Goal: Task Accomplishment & Management: Use online tool/utility

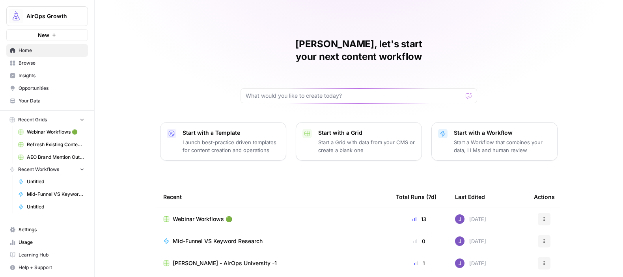
click at [41, 155] on span "AEO Brand Mention Outreach" at bounding box center [56, 157] width 58 height 7
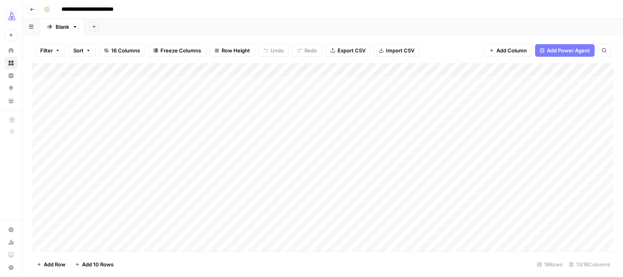
scroll to position [92, 0]
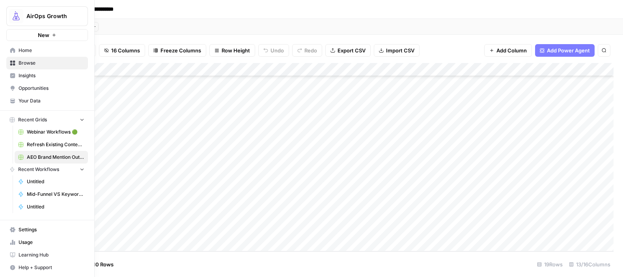
click at [30, 88] on span "Opportunities" at bounding box center [52, 88] width 66 height 7
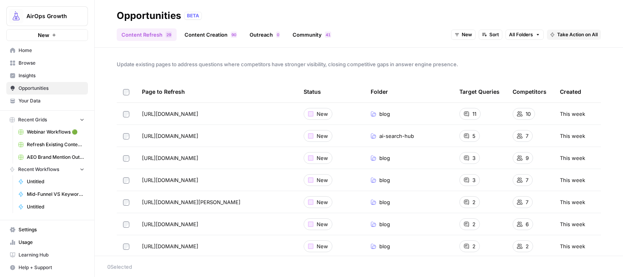
click at [278, 34] on span "0" at bounding box center [278, 35] width 2 height 6
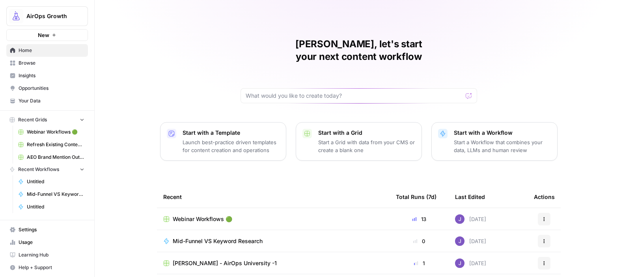
click at [35, 79] on span "Insights" at bounding box center [52, 75] width 66 height 7
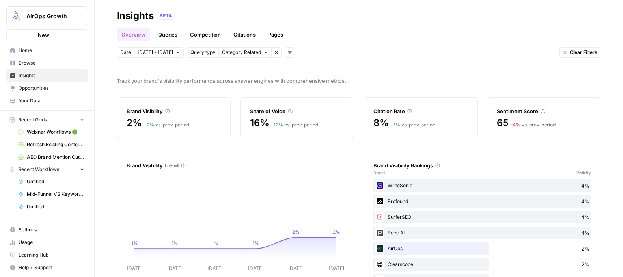
click at [33, 91] on span "Opportunities" at bounding box center [52, 88] width 66 height 7
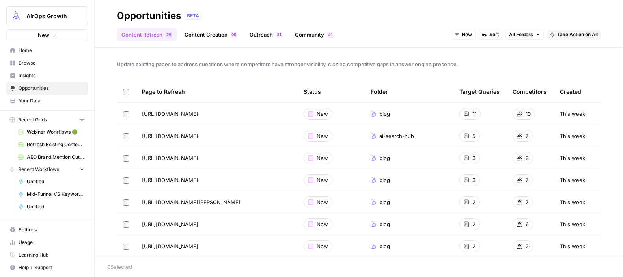
click at [258, 36] on link "Outreach 1 3" at bounding box center [266, 34] width 42 height 13
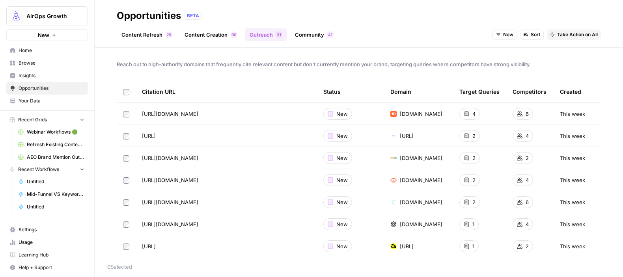
click at [314, 38] on link "Community 1 4" at bounding box center [314, 34] width 48 height 13
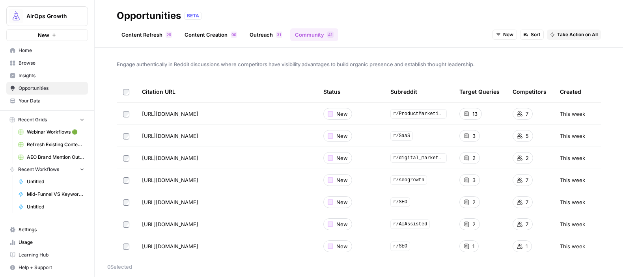
click at [267, 34] on link "Outreach 1 3" at bounding box center [266, 34] width 42 height 13
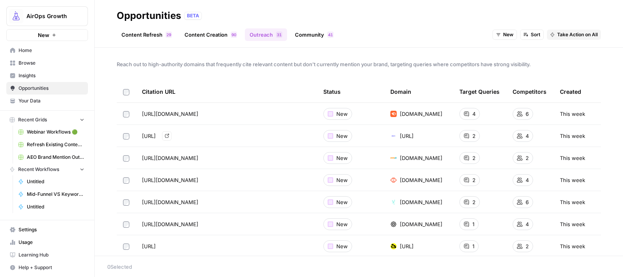
click at [169, 136] on icon "Go to page https://addlly.ai/blog/profound-alternatives/" at bounding box center [167, 136] width 4 height 4
drag, startPoint x: 571, startPoint y: 34, endPoint x: 520, endPoint y: 65, distance: 59.8
click at [520, 65] on div "Opportunities BETA Content Refresh 9 2 Content Creation 0 9 Outreach 1 3 Commun…" at bounding box center [359, 138] width 528 height 277
click at [571, 63] on span "Add to Existing Grid" at bounding box center [585, 63] width 47 height 8
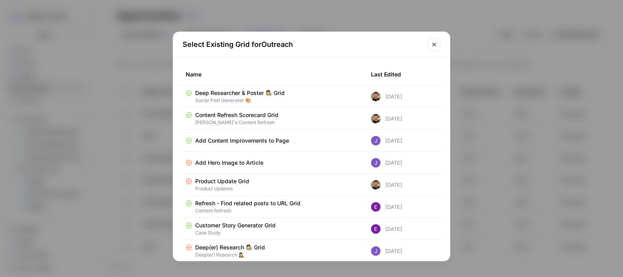
click at [389, 74] on div "Last Edited" at bounding box center [386, 74] width 30 height 22
click at [390, 75] on div "Last Edited" at bounding box center [386, 74] width 30 height 22
click at [217, 73] on div "Name" at bounding box center [272, 74] width 173 height 22
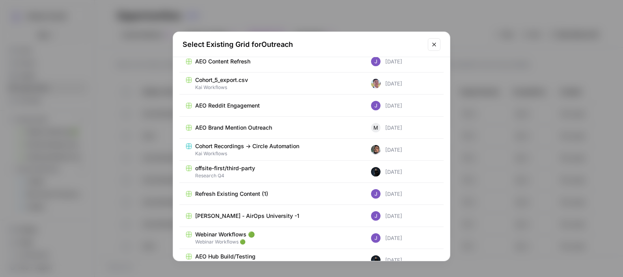
scroll to position [1626, 0]
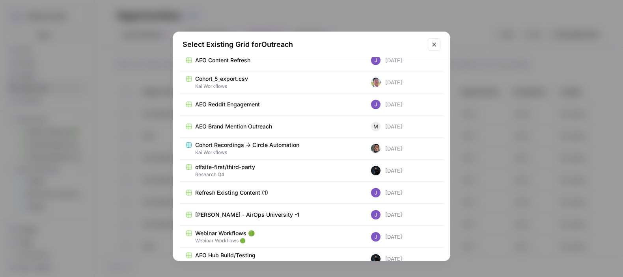
click at [240, 125] on span "AEO Brand Mention Outreach" at bounding box center [233, 127] width 77 height 8
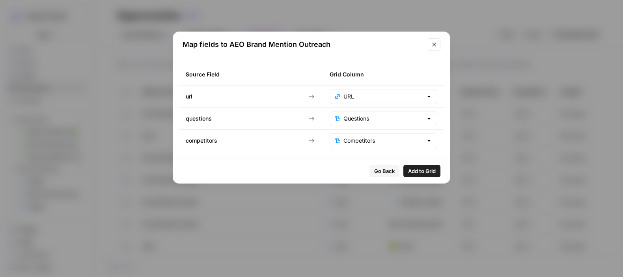
click at [419, 171] on span "Add to Grid" at bounding box center [422, 171] width 28 height 8
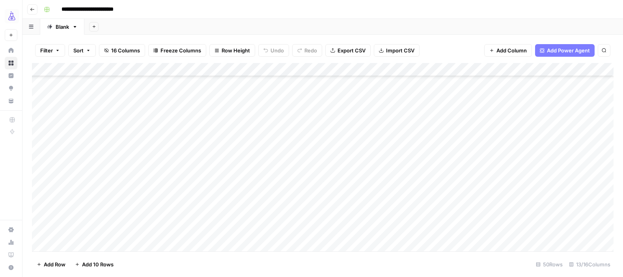
scroll to position [175, 0]
click at [293, 176] on div "Add Column" at bounding box center [322, 157] width 581 height 188
click at [230, 162] on div "Add Column" at bounding box center [322, 157] width 581 height 188
click at [296, 162] on div "Add Column" at bounding box center [322, 157] width 581 height 188
click at [292, 162] on div "Add Column" at bounding box center [322, 157] width 581 height 188
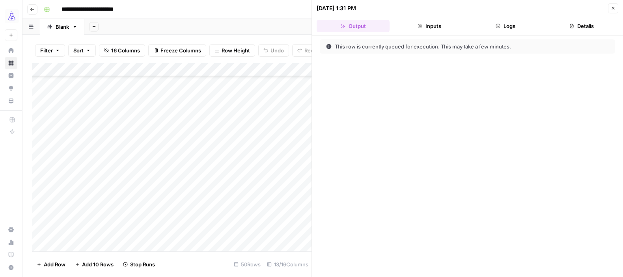
click at [612, 7] on icon "button" at bounding box center [613, 8] width 3 height 3
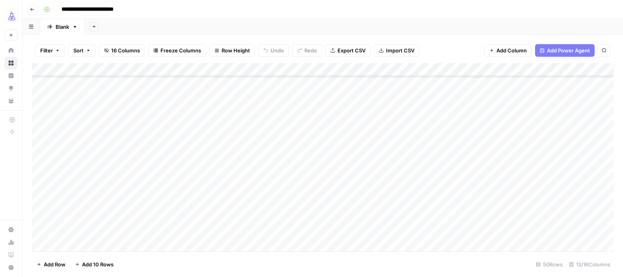
scroll to position [122, 0]
click at [507, 214] on div "Add Column" at bounding box center [322, 157] width 581 height 188
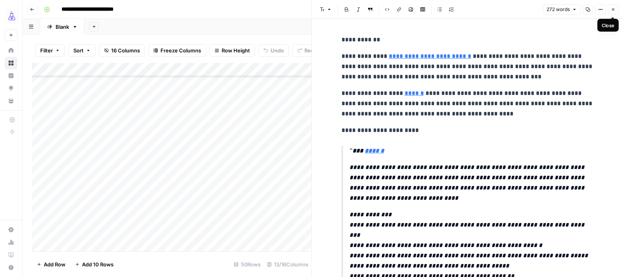
click at [613, 10] on icon "button" at bounding box center [613, 9] width 5 height 5
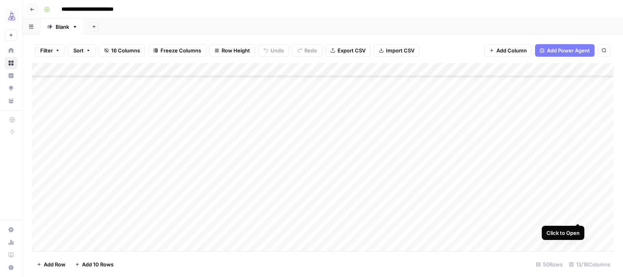
click at [578, 215] on div "Add Column" at bounding box center [322, 157] width 581 height 188
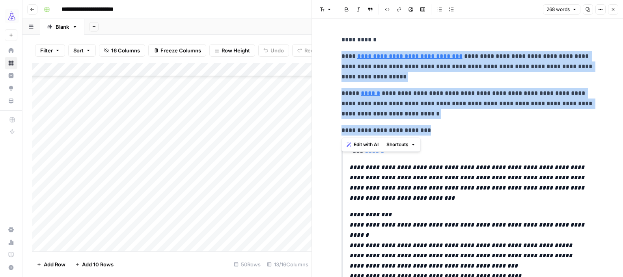
drag, startPoint x: 337, startPoint y: 54, endPoint x: 445, endPoint y: 133, distance: 134.5
click at [445, 133] on div "**********" at bounding box center [468, 251] width 262 height 438
click at [615, 10] on icon "button" at bounding box center [613, 9] width 5 height 5
